Goal: Task Accomplishment & Management: Complete application form

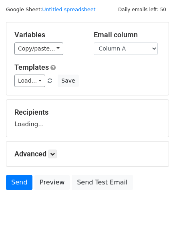
scroll to position [32, 0]
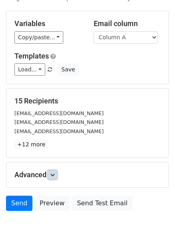
click at [52, 176] on icon at bounding box center [52, 174] width 5 height 5
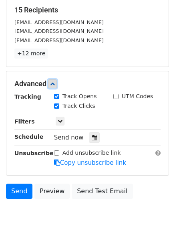
scroll to position [125, 0]
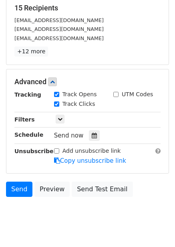
click at [96, 138] on div "Send now" at bounding box center [101, 135] width 94 height 11
click at [92, 136] on icon at bounding box center [94, 136] width 5 height 6
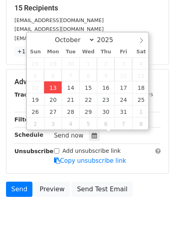
type input "2025-10-13 12:00"
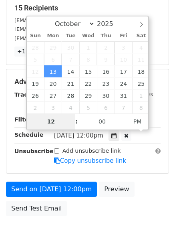
type input "4"
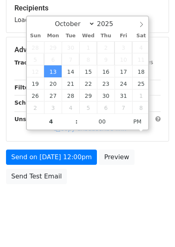
type input "2025-10-13 16:00"
click at [130, 208] on body "New Campaign Daily emails left: 50 Google Sheet: Untitled spreadsheet Variables…" at bounding box center [87, 50] width 175 height 339
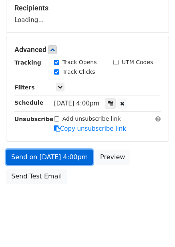
click at [76, 161] on link "Send on Oct 13 at 4:00pm" at bounding box center [49, 156] width 87 height 15
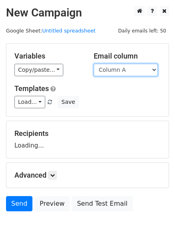
click at [117, 73] on select "Column A Column B Column C Column D Column E" at bounding box center [126, 70] width 64 height 12
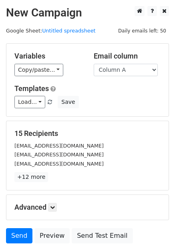
click at [117, 95] on div "Templates Load... No templates saved Save" at bounding box center [87, 96] width 158 height 24
click at [121, 65] on select "Column A Column B Column C Column D Column E" at bounding box center [126, 70] width 64 height 12
select select "Column B"
click at [94, 64] on select "Column A Column B Column C Column D Column E" at bounding box center [126, 70] width 64 height 12
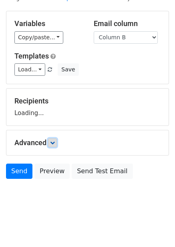
click at [56, 139] on link at bounding box center [52, 142] width 9 height 9
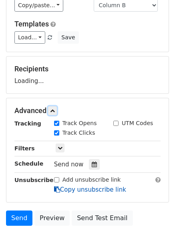
scroll to position [111, 0]
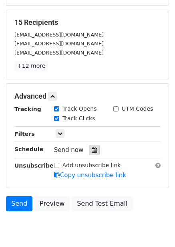
click at [89, 147] on div at bounding box center [94, 150] width 11 height 10
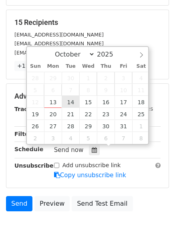
type input "2025-10-14 12:00"
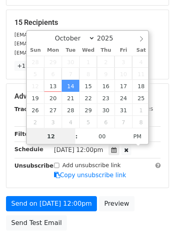
scroll to position [0, 0]
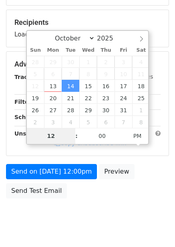
type input "5"
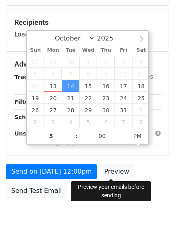
type input "2025-10-14 17:00"
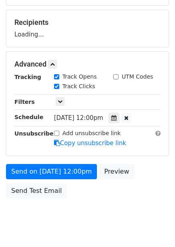
click at [120, 201] on div "Send on Oct 14 at 12:00pm Preview Send Test Email" at bounding box center [87, 183] width 175 height 38
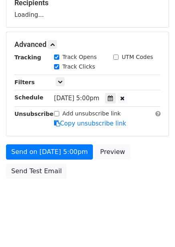
scroll to position [130, 0]
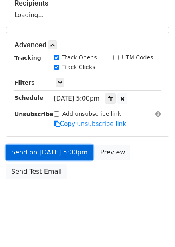
click at [82, 159] on link "Send on Oct 14 at 5:00pm" at bounding box center [49, 152] width 87 height 15
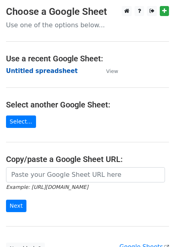
click at [40, 70] on strong "Untitled spreadsheet" at bounding box center [42, 70] width 72 height 7
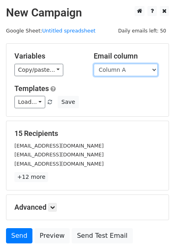
click at [119, 70] on select "Column A Column B Column C Column D Column E" at bounding box center [126, 70] width 64 height 12
click at [123, 68] on select "Column A Column B Column C Column D Column E" at bounding box center [126, 70] width 64 height 12
select select "Column C"
click at [94, 64] on select "Column A Column B Column C Column D Column E" at bounding box center [126, 70] width 64 height 12
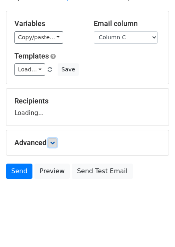
click at [52, 143] on icon at bounding box center [52, 142] width 5 height 5
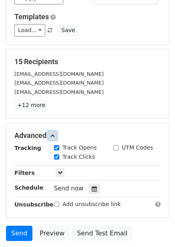
scroll to position [125, 0]
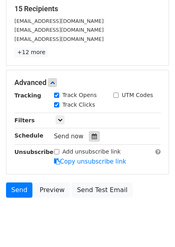
click at [92, 133] on div at bounding box center [94, 136] width 11 height 10
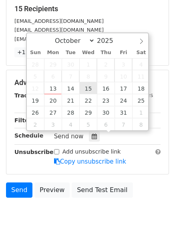
type input "2025-10-15 12:00"
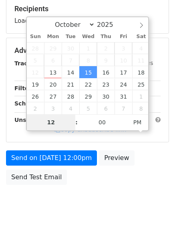
type input "6"
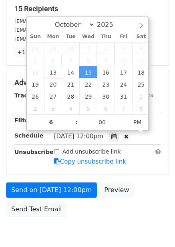
type input "2025-10-15 18:00"
click at [157, 192] on div "Send on Oct 15 at 12:00pm Preview Send Test Email" at bounding box center [87, 201] width 175 height 38
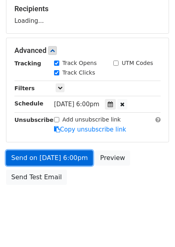
click at [74, 155] on link "Send on Oct 15 at 6:00pm" at bounding box center [49, 157] width 87 height 15
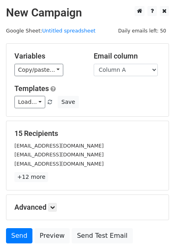
click at [136, 67] on select "Column A Column B Column C Column D Column E" at bounding box center [126, 70] width 64 height 12
select select "Column D"
click at [94, 64] on select "Column A Column B Column C Column D Column E" at bounding box center [126, 70] width 64 height 12
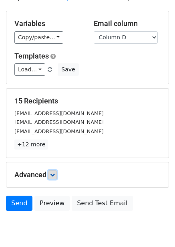
click at [55, 172] on icon at bounding box center [52, 174] width 5 height 5
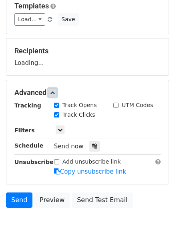
scroll to position [86, 0]
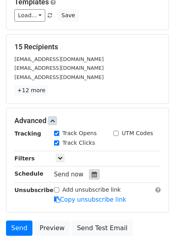
click at [92, 175] on icon at bounding box center [94, 174] width 5 height 6
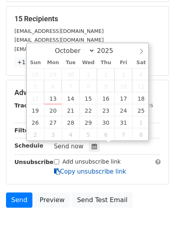
scroll to position [143, 0]
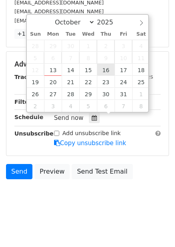
type input "2025-10-16 12:00"
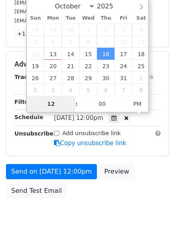
type input "7"
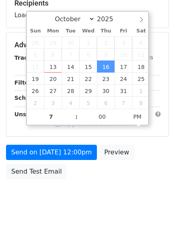
type input "2025-10-16 19:00"
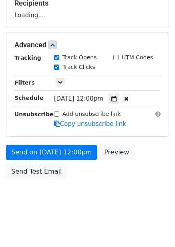
click at [143, 158] on div "Send on Oct 16 at 12:00pm Preview Send Test Email" at bounding box center [87, 164] width 175 height 38
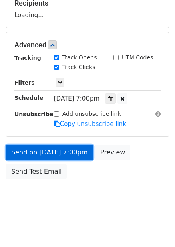
click at [74, 153] on link "Send on Oct 16 at 7:00pm" at bounding box center [49, 152] width 87 height 15
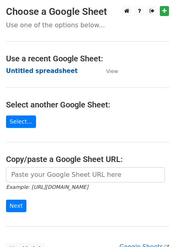
click at [34, 72] on strong "Untitled spreadsheet" at bounding box center [42, 70] width 72 height 7
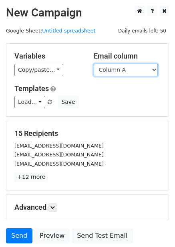
click at [131, 72] on select "Column A Column B Column C Column D Column E" at bounding box center [126, 70] width 64 height 12
select select "Column E"
click at [94, 64] on select "Column A Column B Column C Column D Column E" at bounding box center [126, 70] width 64 height 12
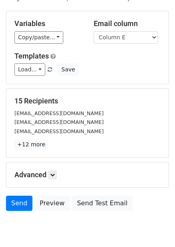
click at [53, 162] on div "Advanced Tracking Track Opens UTM Codes Track Clicks Filters Only include sprea…" at bounding box center [87, 174] width 162 height 25
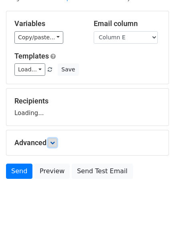
click at [55, 143] on icon at bounding box center [52, 142] width 5 height 5
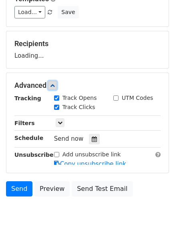
scroll to position [90, 0]
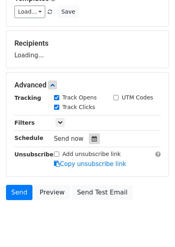
click at [89, 143] on div at bounding box center [94, 138] width 11 height 10
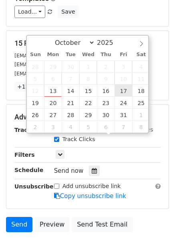
type input "[DATE] 12:00"
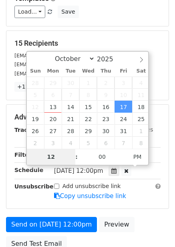
type input "8"
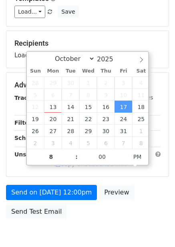
type input "[DATE] 20:00"
click at [165, 172] on div "Advanced Tracking Track Opens UTM Codes Track Clicks Filters Only include sprea…" at bounding box center [87, 124] width 162 height 104
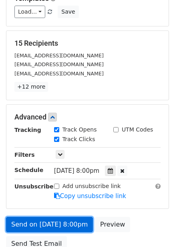
click at [56, 221] on link "Send on [DATE] 8:00pm" at bounding box center [49, 224] width 87 height 15
